Goal: Check status: Check status

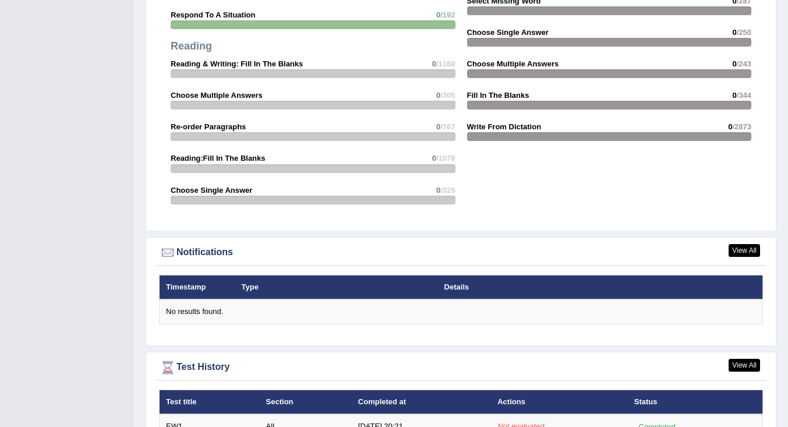
scroll to position [1251, 0]
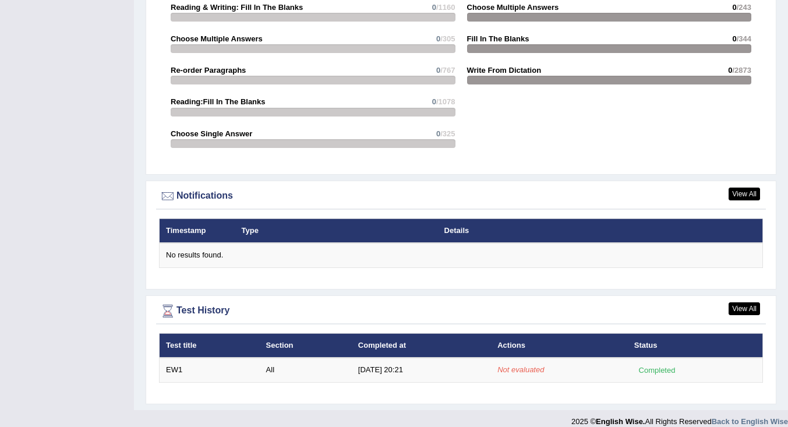
click at [176, 359] on td "EW1" at bounding box center [210, 370] width 100 height 24
click at [375, 358] on td "8/13/25 20:21" at bounding box center [421, 370] width 139 height 24
click at [655, 364] on div "Completed" at bounding box center [656, 370] width 45 height 12
click at [520, 365] on em "Not evaluated" at bounding box center [521, 369] width 47 height 9
click at [740, 302] on link "View All" at bounding box center [744, 308] width 31 height 13
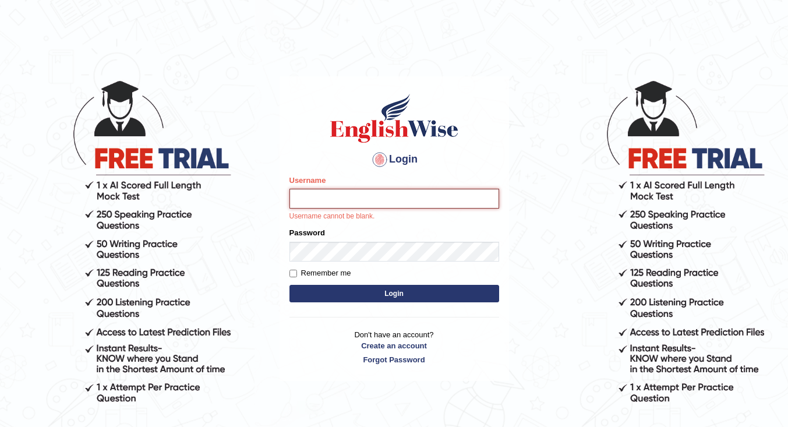
type input "Eungpat"
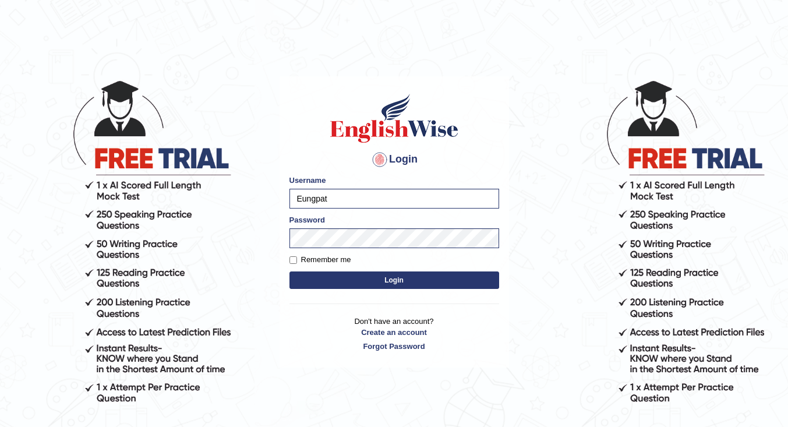
click at [359, 278] on button "Login" at bounding box center [395, 279] width 210 height 17
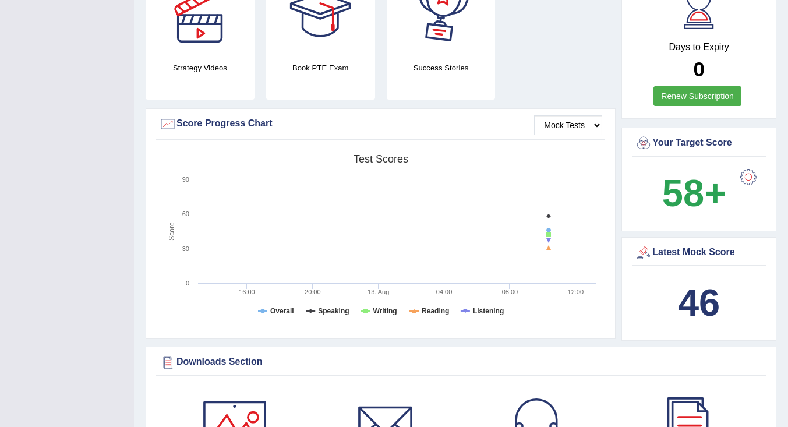
scroll to position [466, 0]
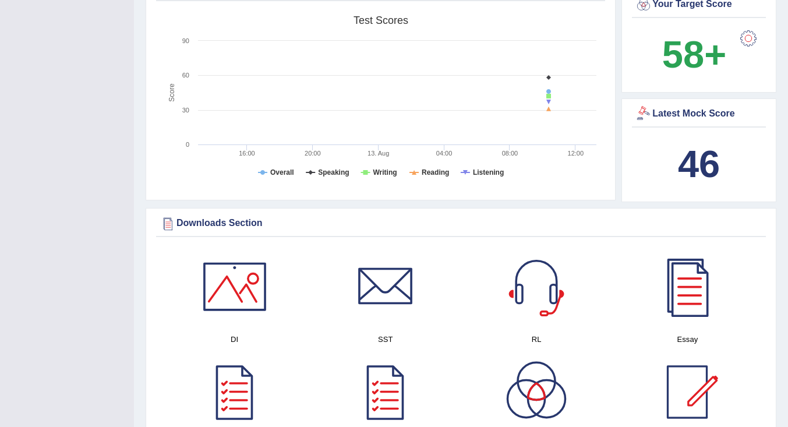
click at [687, 161] on b "46" at bounding box center [699, 164] width 42 height 43
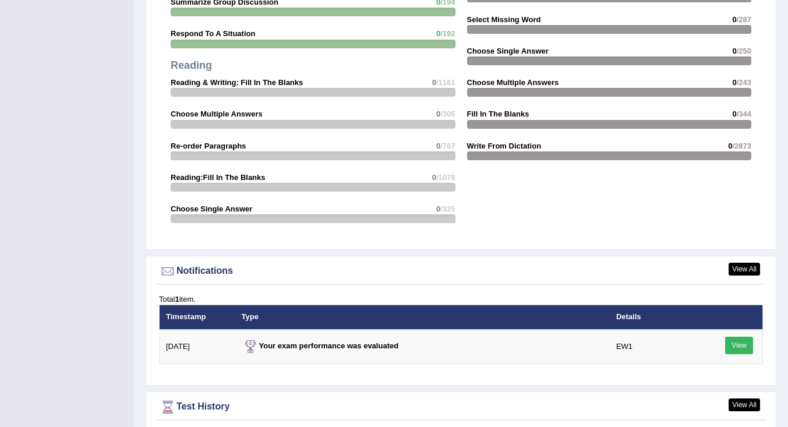
scroll to position [1356, 0]
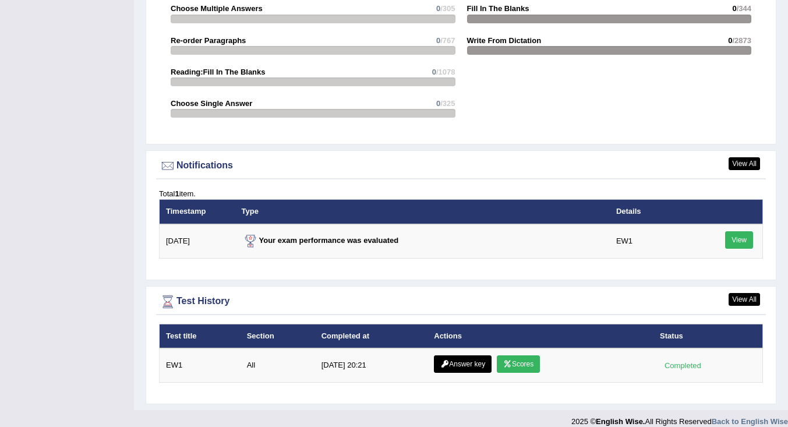
click at [513, 355] on link "Scores" at bounding box center [518, 363] width 43 height 17
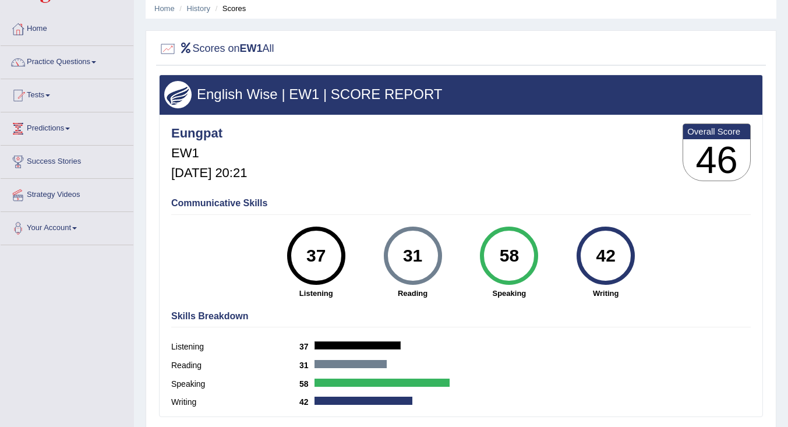
scroll to position [117, 0]
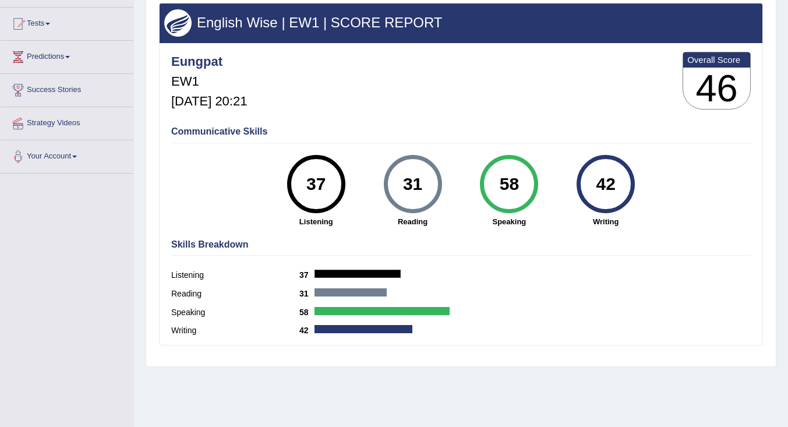
click at [714, 83] on h3 "46" at bounding box center [716, 89] width 67 height 42
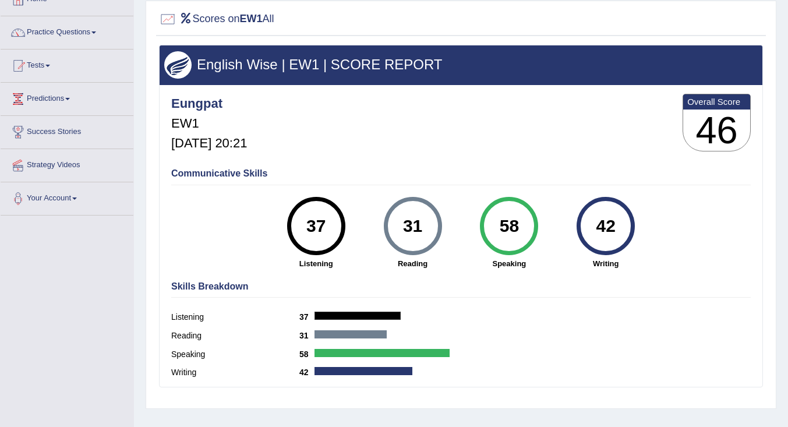
scroll to position [0, 0]
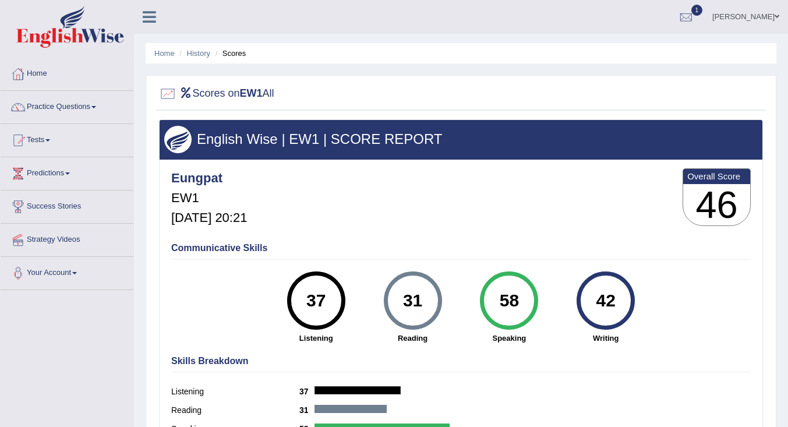
click at [160, 55] on link "Home" at bounding box center [164, 53] width 20 height 9
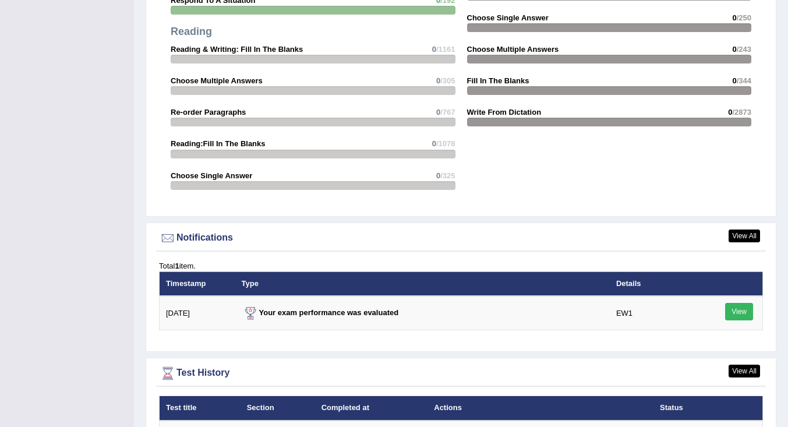
scroll to position [1281, 0]
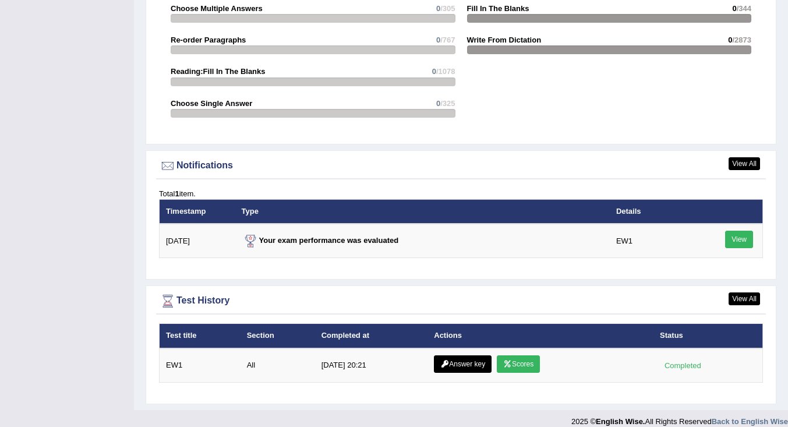
click at [512, 355] on link "Scores" at bounding box center [518, 363] width 43 height 17
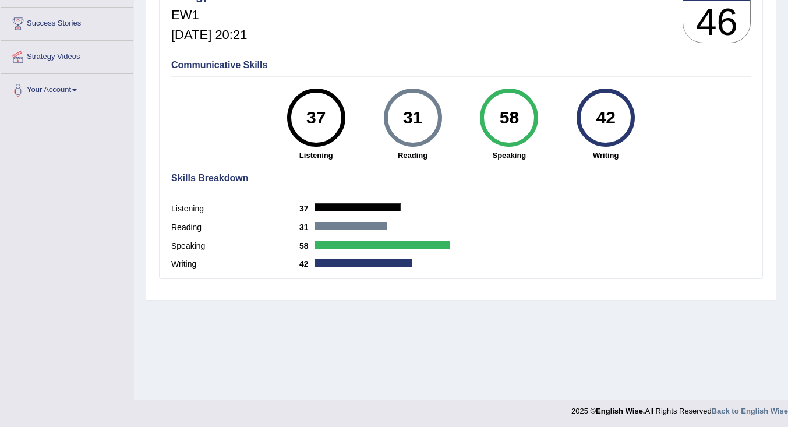
scroll to position [185, 0]
